Goal: Task Accomplishment & Management: Manage account settings

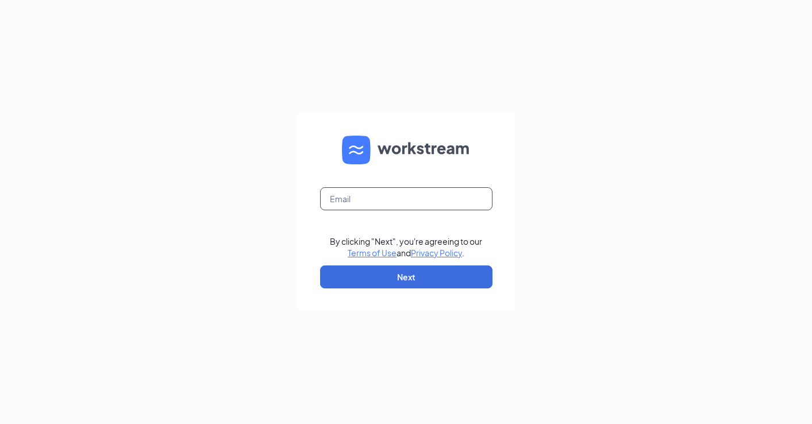
click at [403, 200] on input "text" at bounding box center [406, 198] width 172 height 23
type input "amanda@cfa48andost.com"
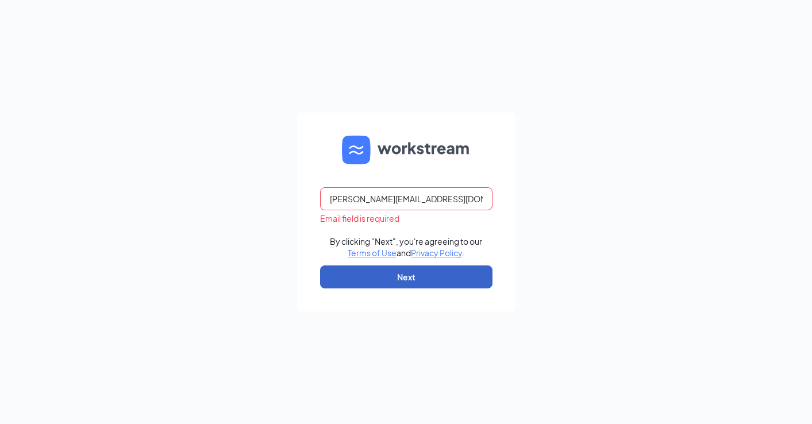
click at [425, 275] on button "Next" at bounding box center [406, 277] width 172 height 23
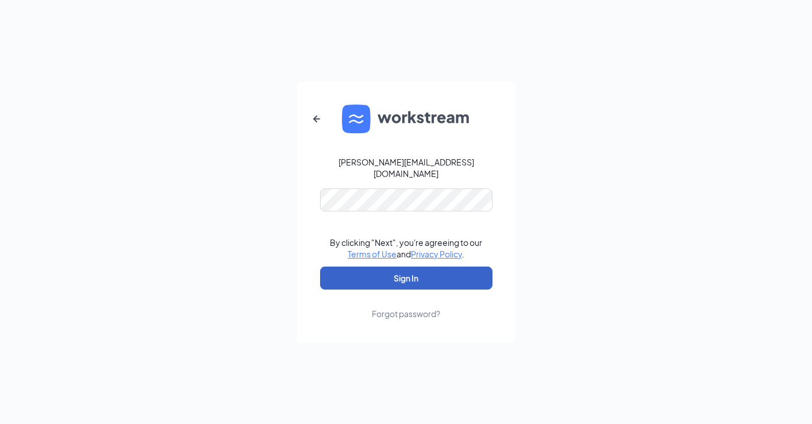
click at [427, 274] on button "Sign In" at bounding box center [406, 278] width 172 height 23
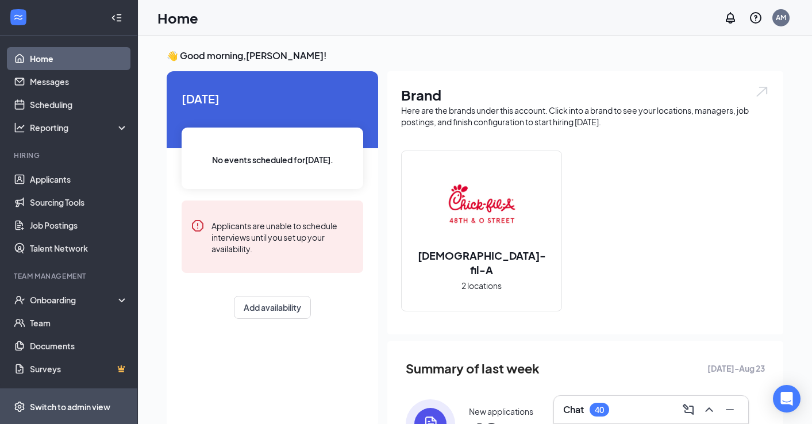
click at [49, 400] on span "Switch to admin view" at bounding box center [79, 406] width 98 height 35
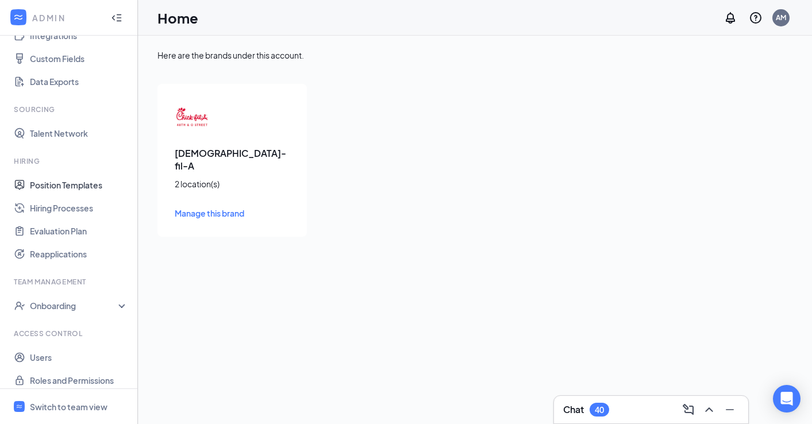
scroll to position [152, 0]
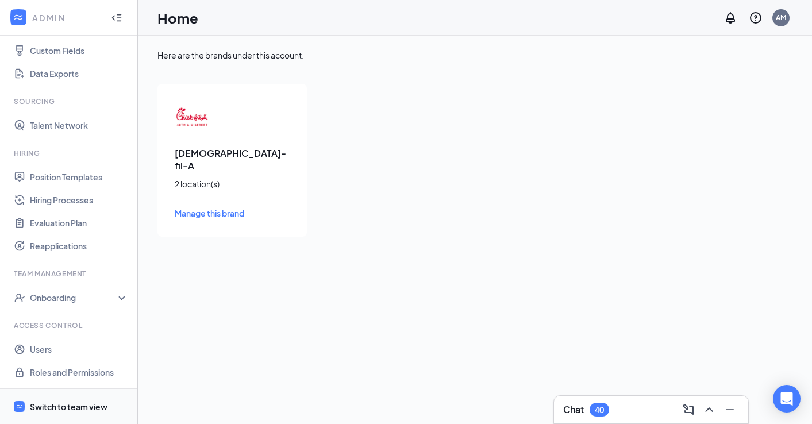
click at [55, 402] on div "Switch to team view" at bounding box center [69, 406] width 78 height 11
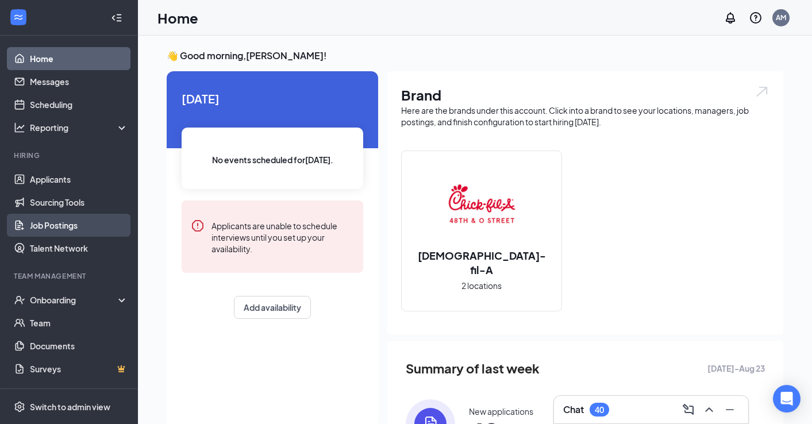
click at [59, 225] on link "Job Postings" at bounding box center [79, 225] width 98 height 23
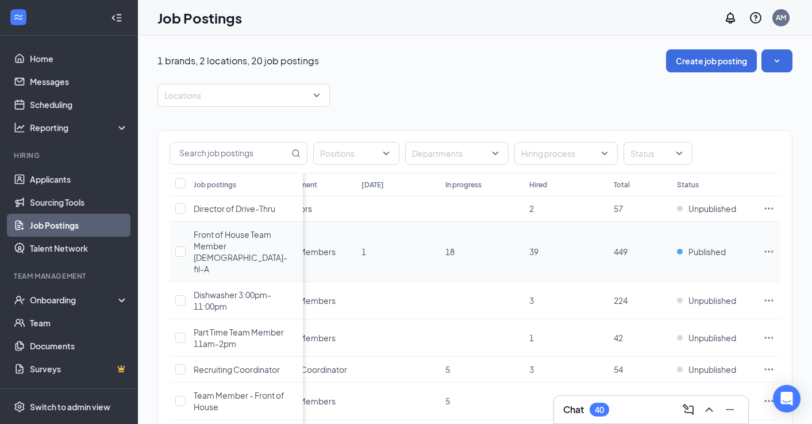
scroll to position [0, 136]
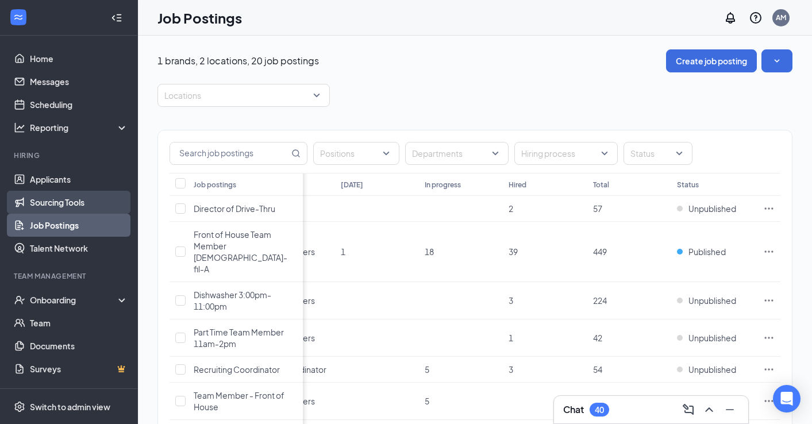
click at [68, 206] on link "Sourcing Tools" at bounding box center [79, 202] width 98 height 23
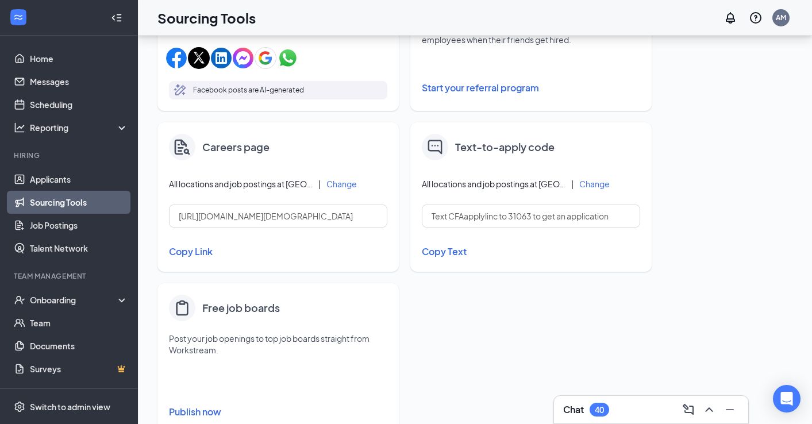
scroll to position [449, 0]
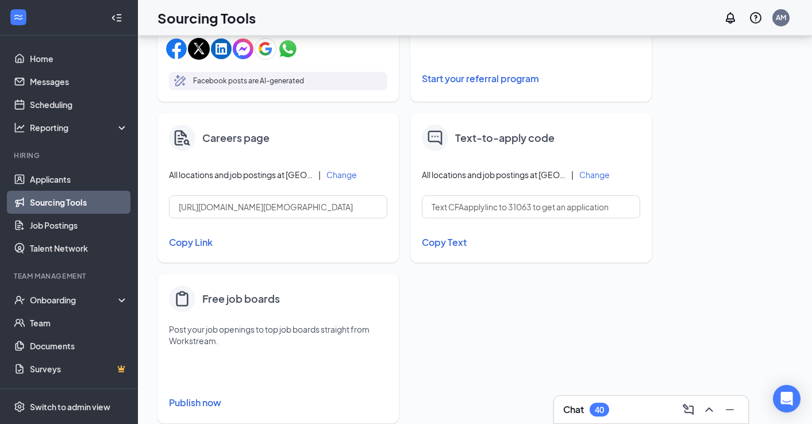
click at [591, 174] on button "Change" at bounding box center [594, 175] width 30 height 8
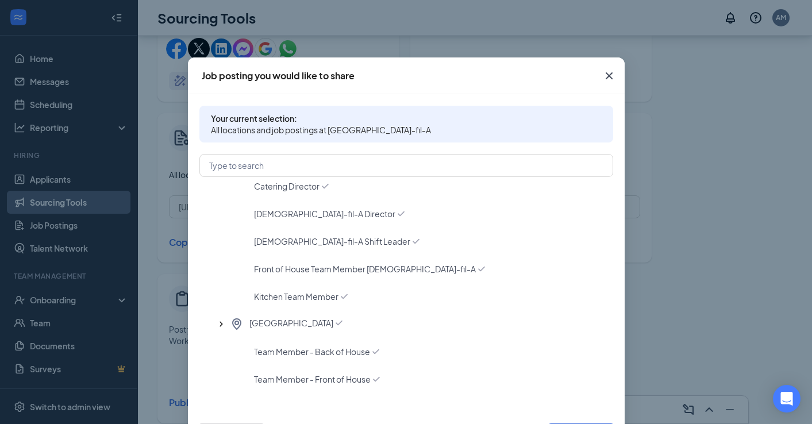
scroll to position [9, 0]
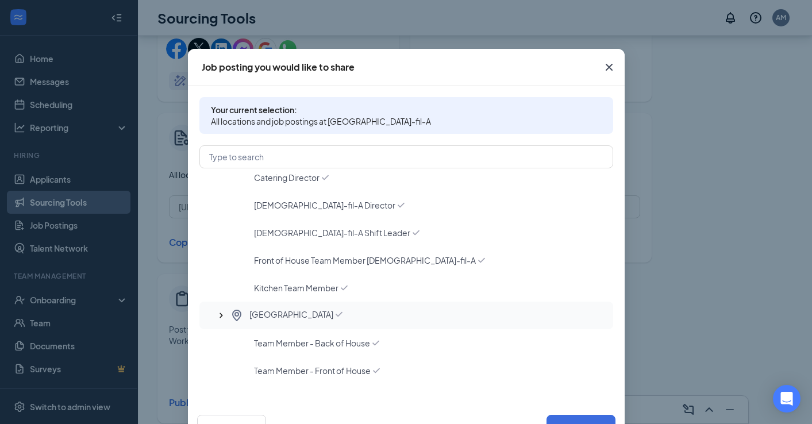
click at [298, 317] on span "[GEOGRAPHIC_DATA]" at bounding box center [291, 316] width 84 height 14
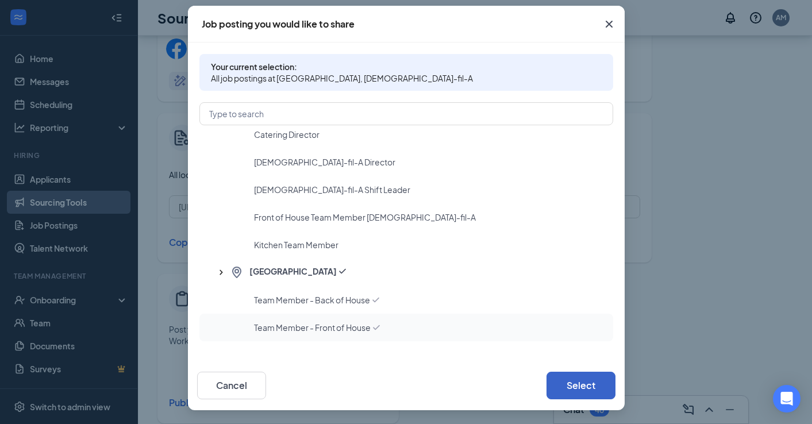
click at [578, 380] on button "Select" at bounding box center [581, 386] width 69 height 28
type input "Text CFAapplylinc009 to 31063 to get an application"
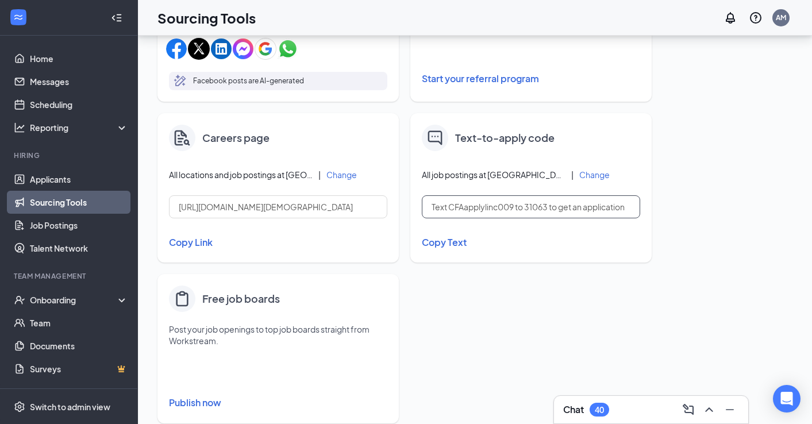
drag, startPoint x: 431, startPoint y: 208, endPoint x: 637, endPoint y: 207, distance: 206.4
click at [637, 207] on input "Text CFAapplylinc009 to 31063 to get an application" at bounding box center [531, 206] width 218 height 23
click at [603, 175] on button "Change" at bounding box center [594, 175] width 30 height 8
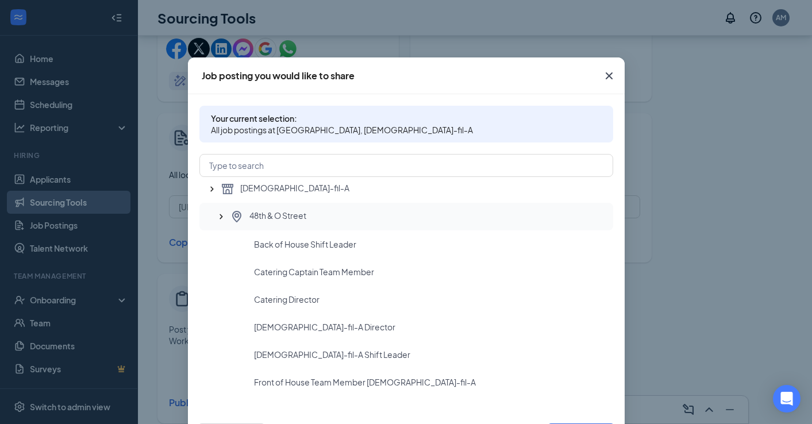
scroll to position [121, 0]
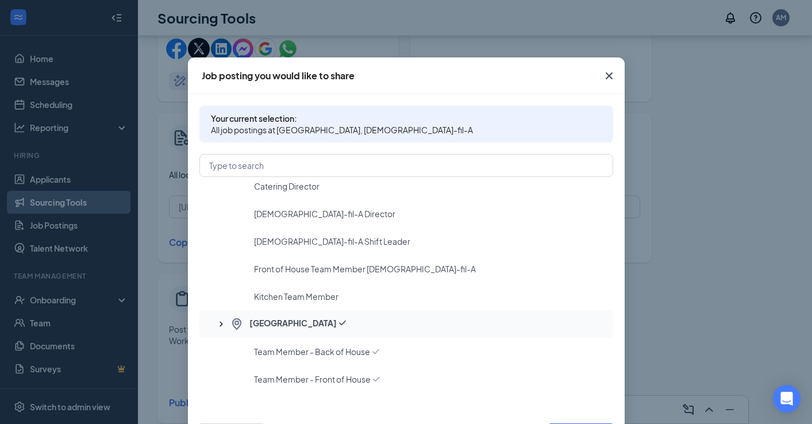
click at [289, 322] on span "[GEOGRAPHIC_DATA]" at bounding box center [292, 324] width 87 height 14
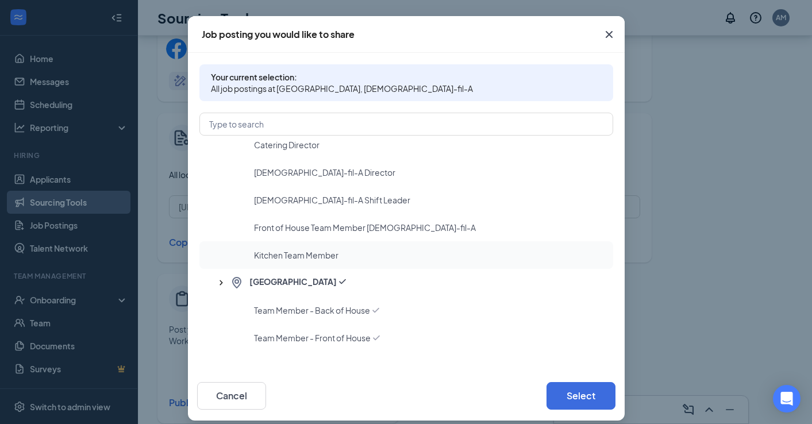
scroll to position [52, 0]
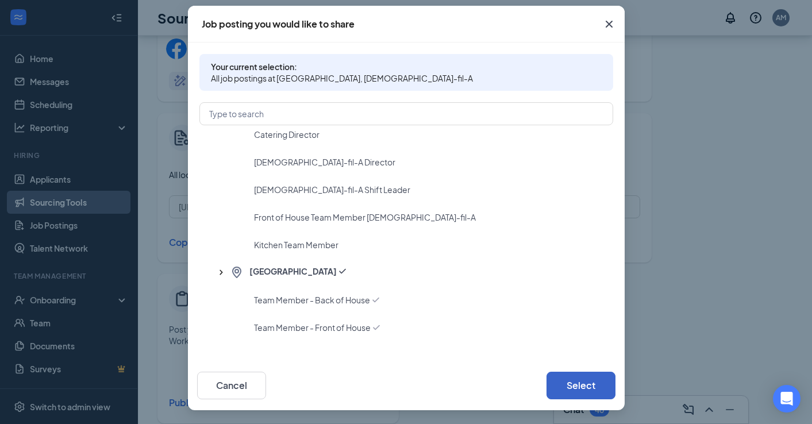
click at [583, 390] on button "Select" at bounding box center [581, 386] width 69 height 28
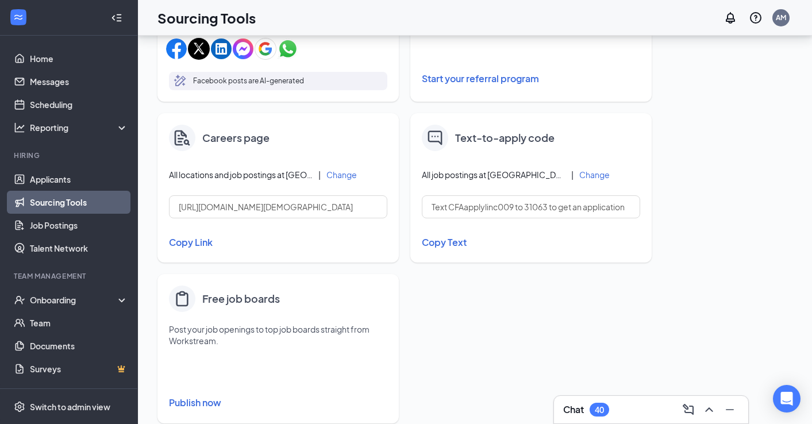
scroll to position [0, 0]
click at [48, 56] on link "Home" at bounding box center [79, 58] width 98 height 23
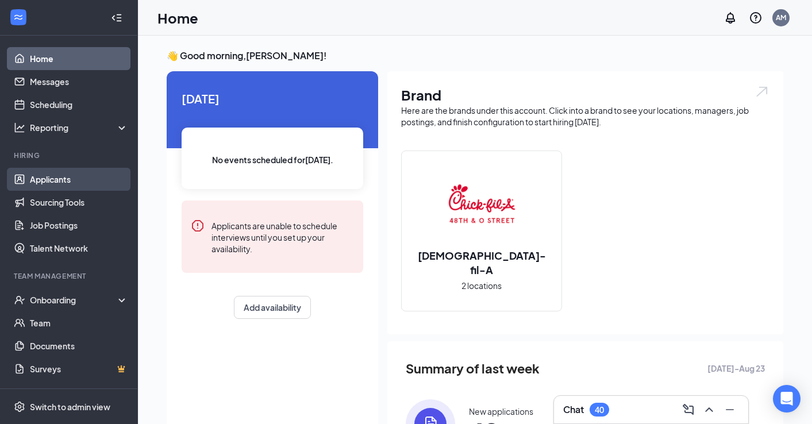
click at [75, 183] on link "Applicants" at bounding box center [79, 179] width 98 height 23
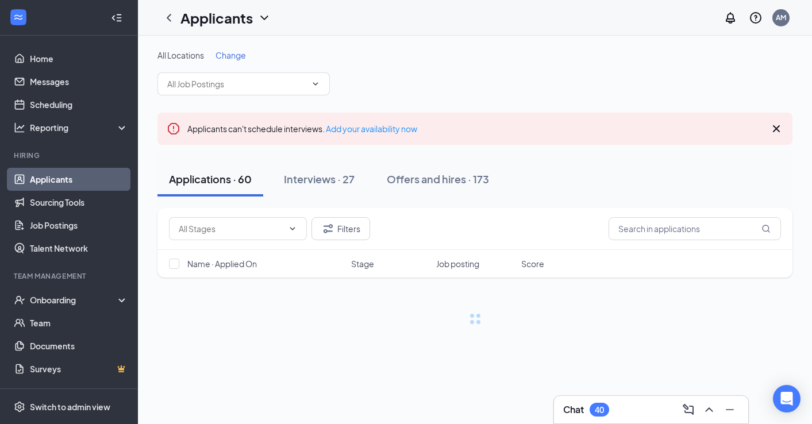
click at [236, 56] on span "Change" at bounding box center [231, 55] width 30 height 10
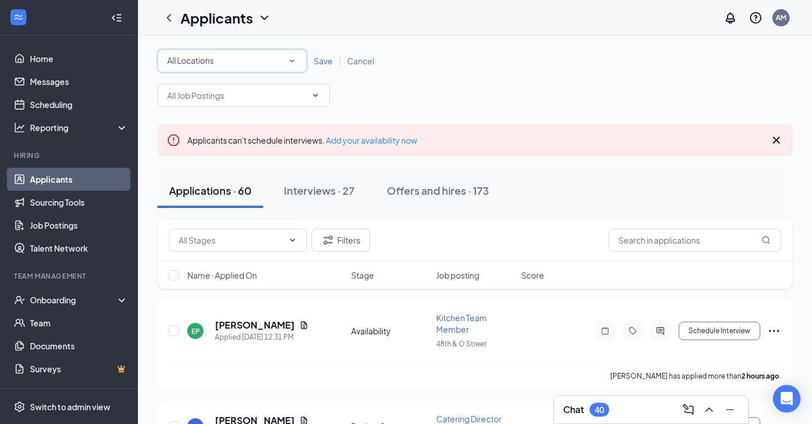
click at [278, 56] on div "All Locations" at bounding box center [232, 61] width 130 height 14
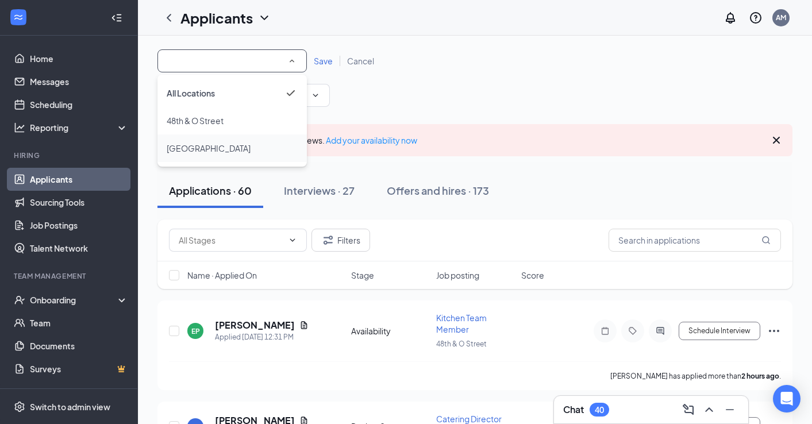
click at [266, 140] on li "[GEOGRAPHIC_DATA]" at bounding box center [232, 149] width 149 height 28
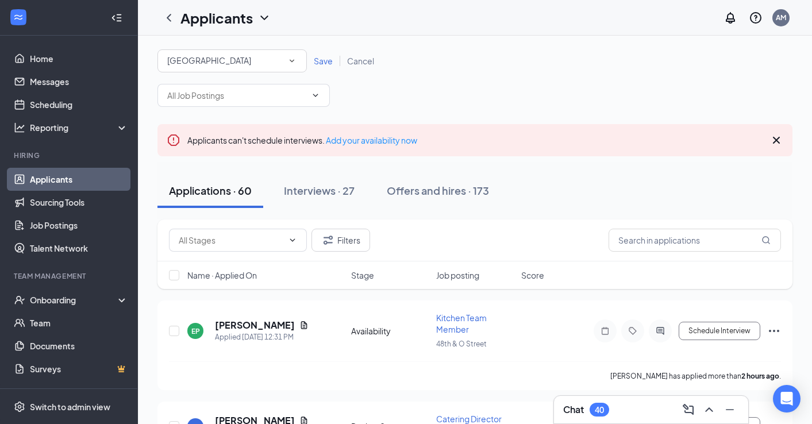
click at [320, 62] on span "Save" at bounding box center [323, 61] width 19 height 10
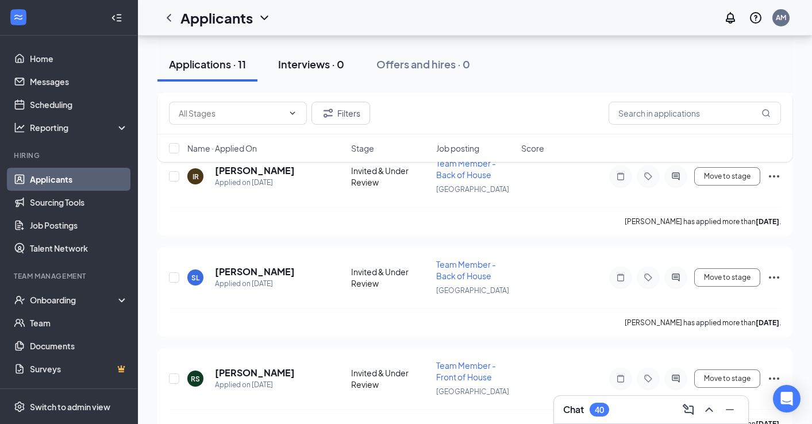
scroll to position [970, 0]
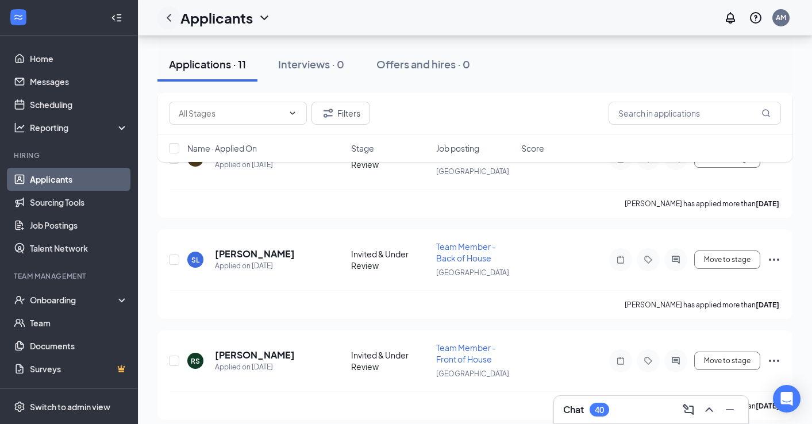
click at [175, 17] on icon "ChevronLeft" at bounding box center [169, 18] width 14 height 14
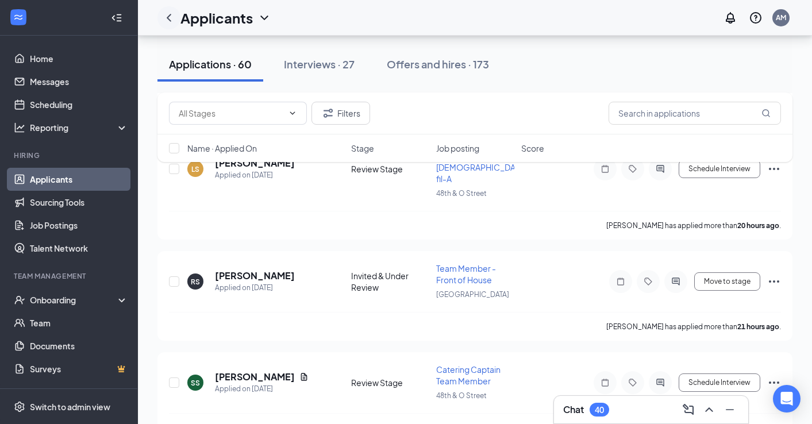
scroll to position [955, 0]
